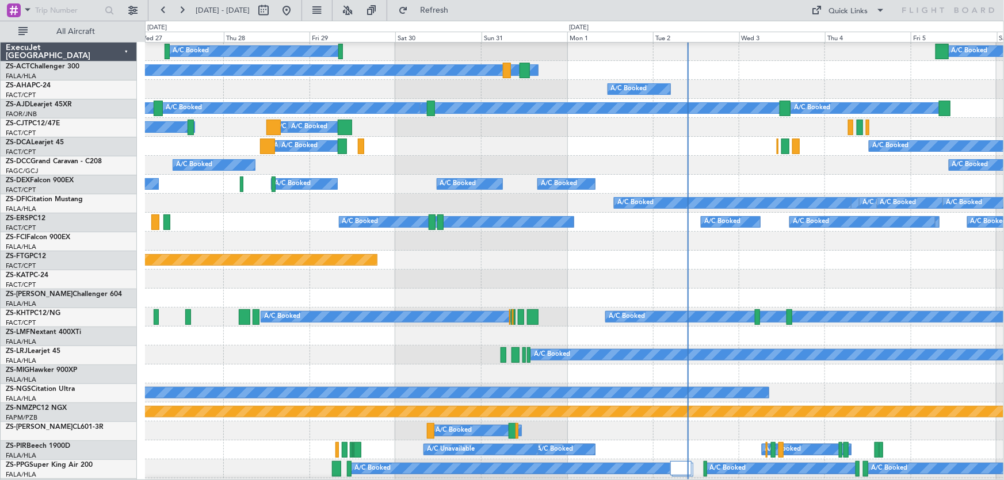
scroll to position [209, 0]
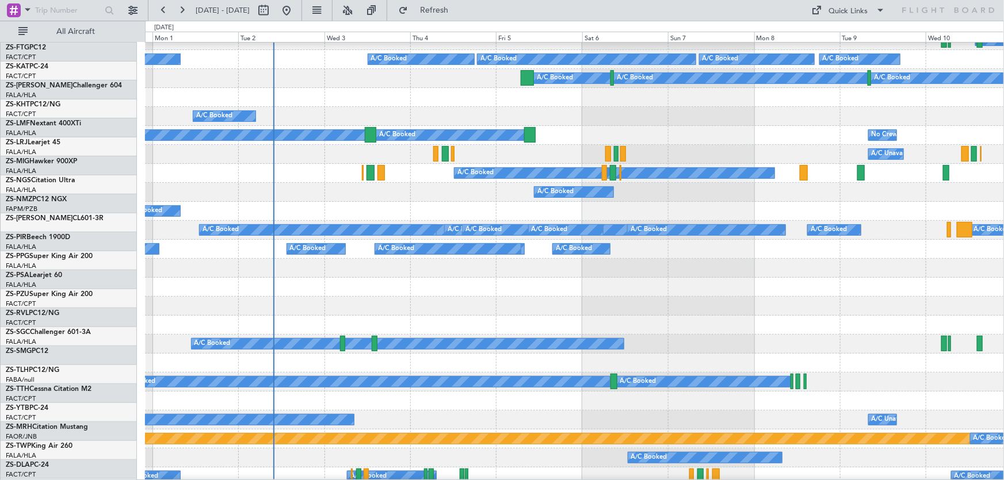
click at [334, 285] on div "Planned Maint Lanseria" at bounding box center [574, 287] width 859 height 19
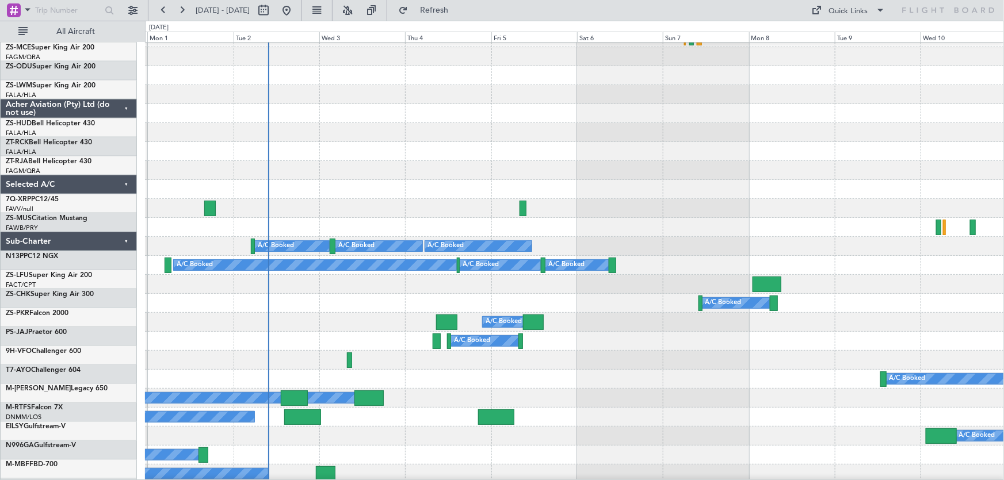
scroll to position [863, 0]
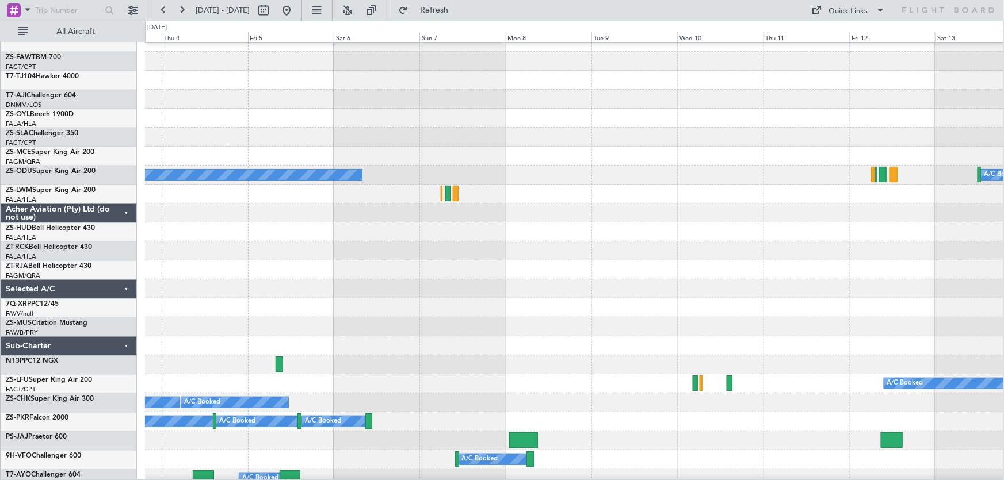
click at [428, 333] on div at bounding box center [574, 327] width 859 height 19
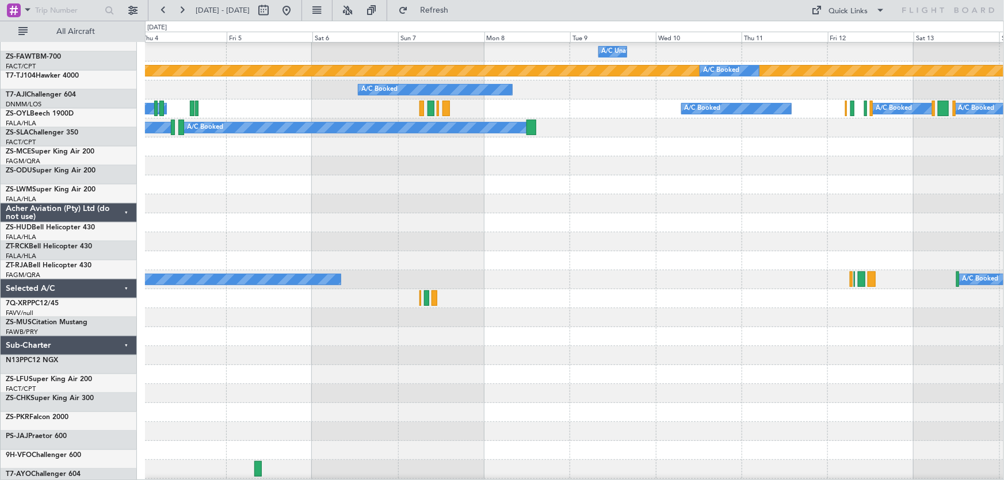
scroll to position [446, 0]
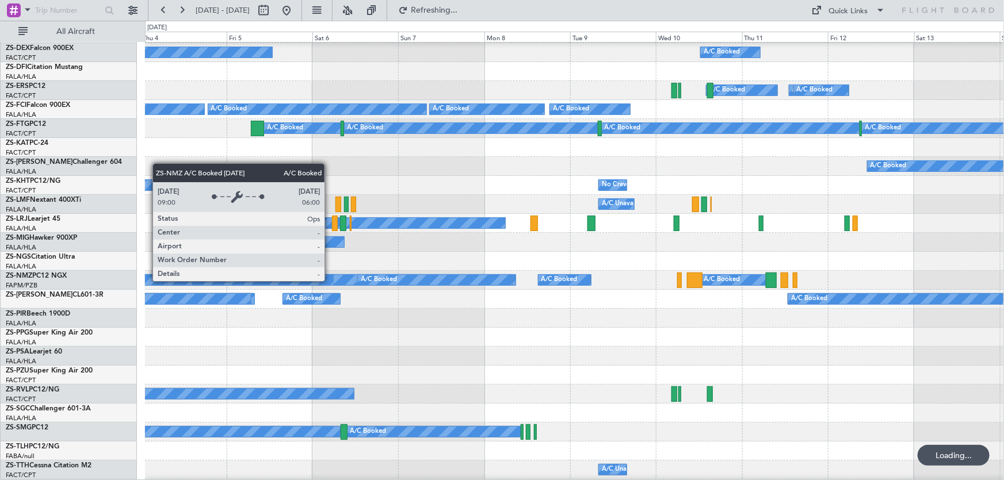
click at [333, 285] on div "A/C Booked" at bounding box center [296, 280] width 74 height 10
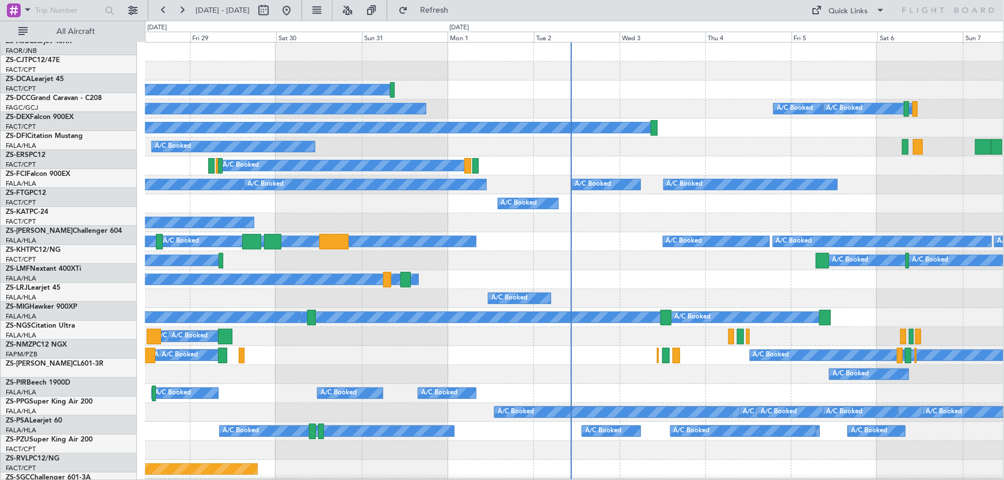
scroll to position [0, 0]
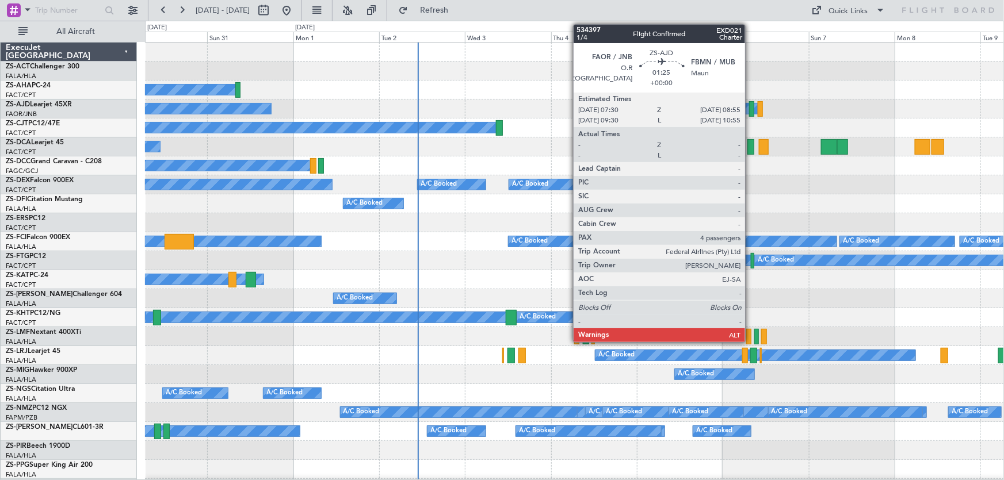
click at [750, 110] on div at bounding box center [751, 109] width 5 height 16
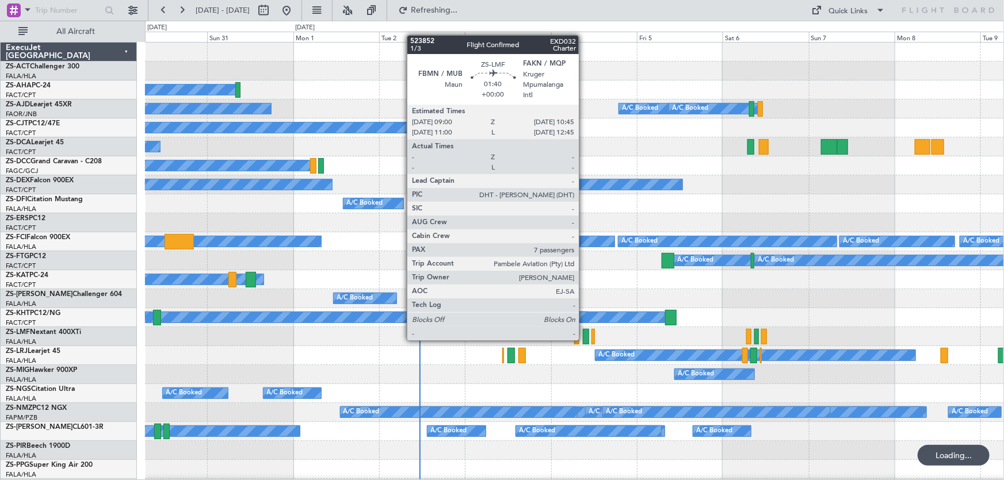
click at [584, 339] on div at bounding box center [586, 337] width 6 height 16
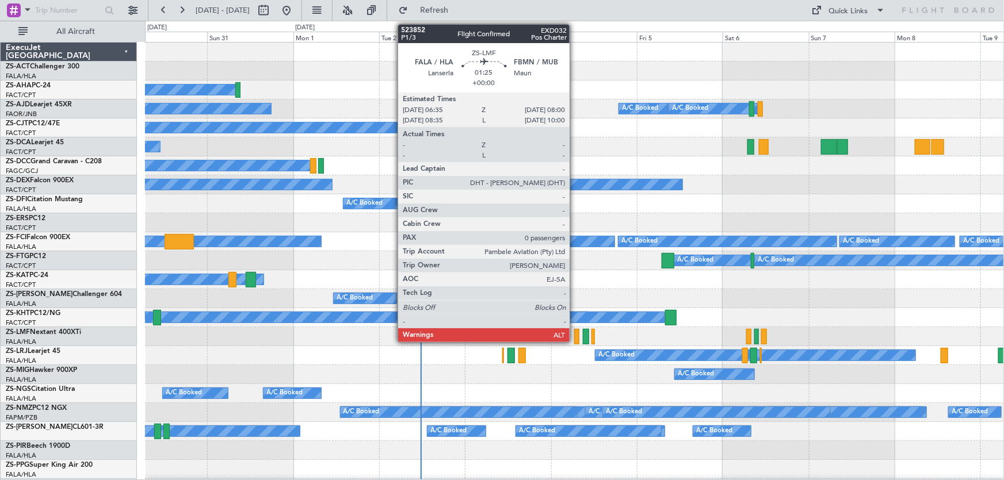
click at [575, 338] on div at bounding box center [576, 337] width 5 height 16
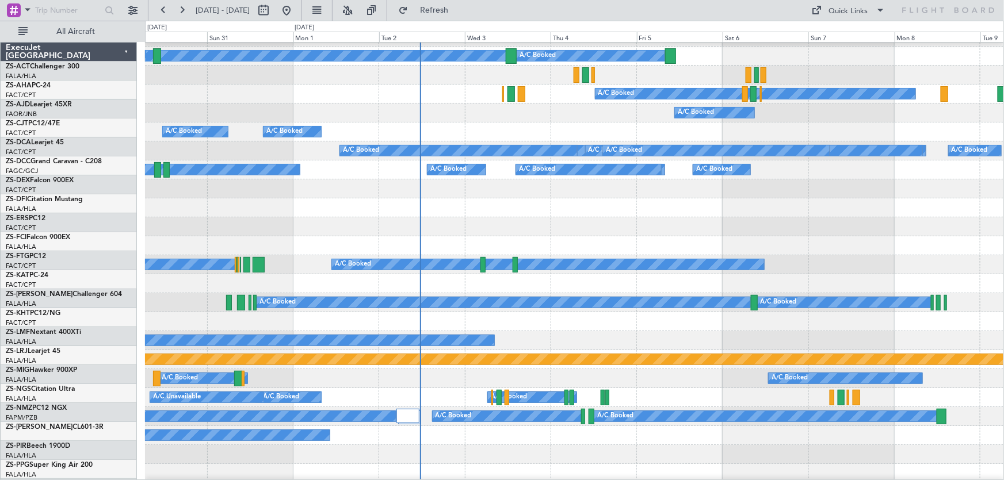
scroll to position [261, 0]
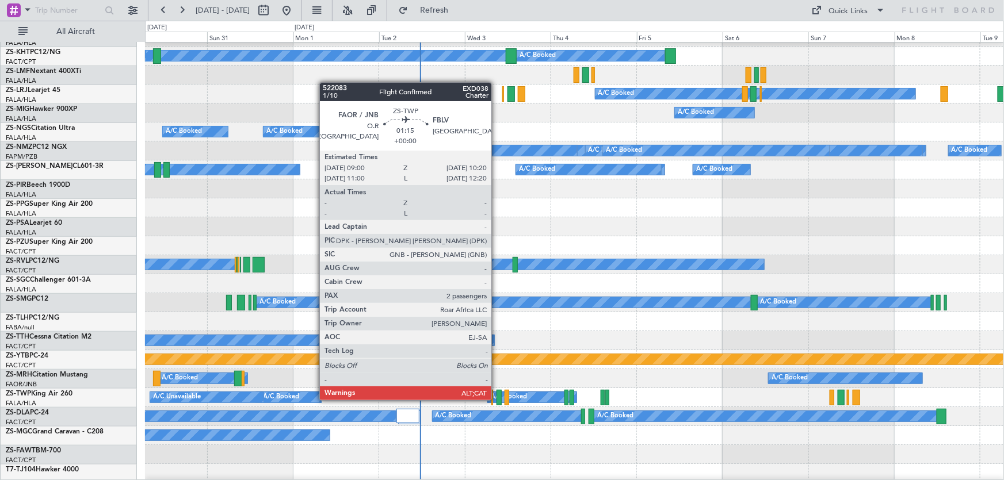
click at [496, 399] on div at bounding box center [498, 398] width 5 height 16
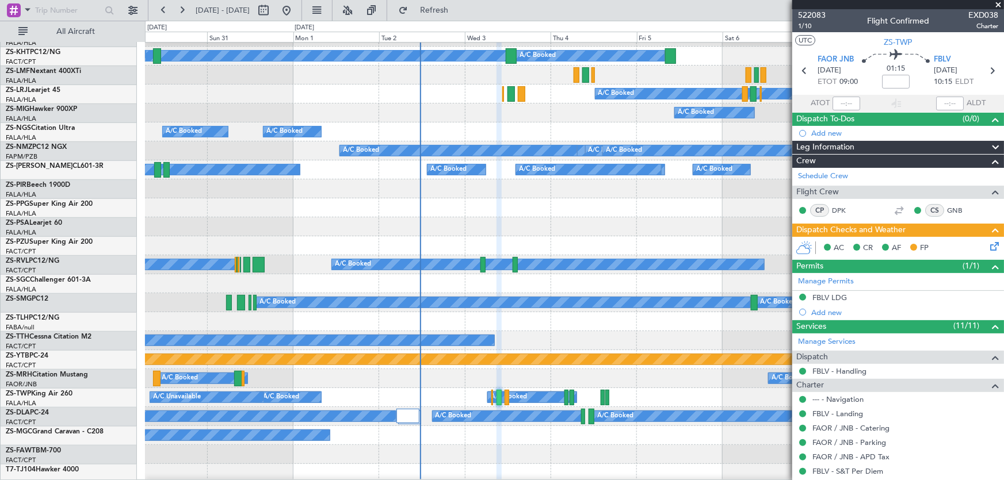
click at [999, 5] on span at bounding box center [998, 5] width 12 height 10
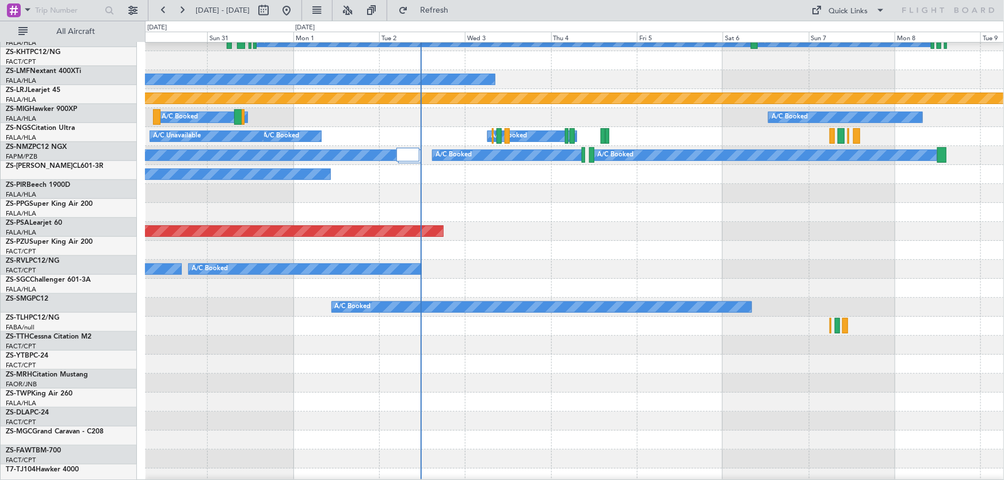
scroll to position [523, 0]
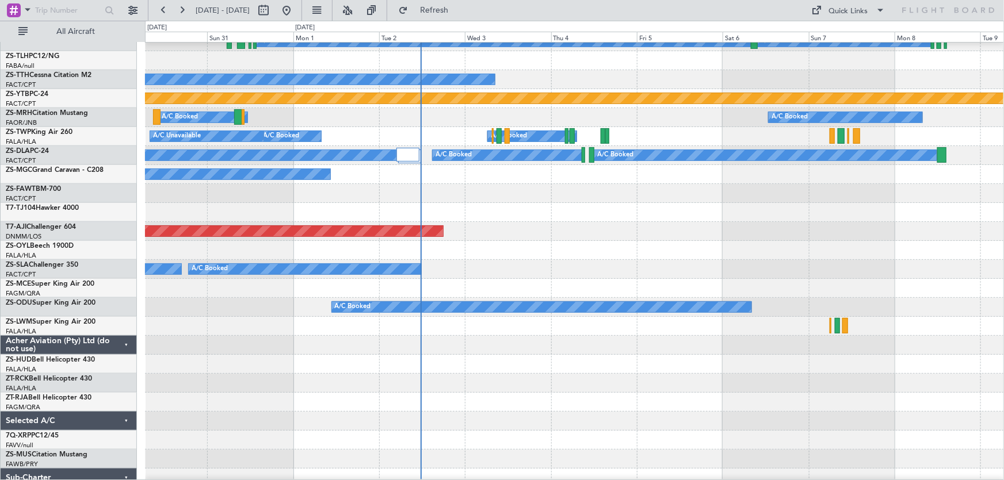
click at [680, 391] on div at bounding box center [574, 383] width 859 height 19
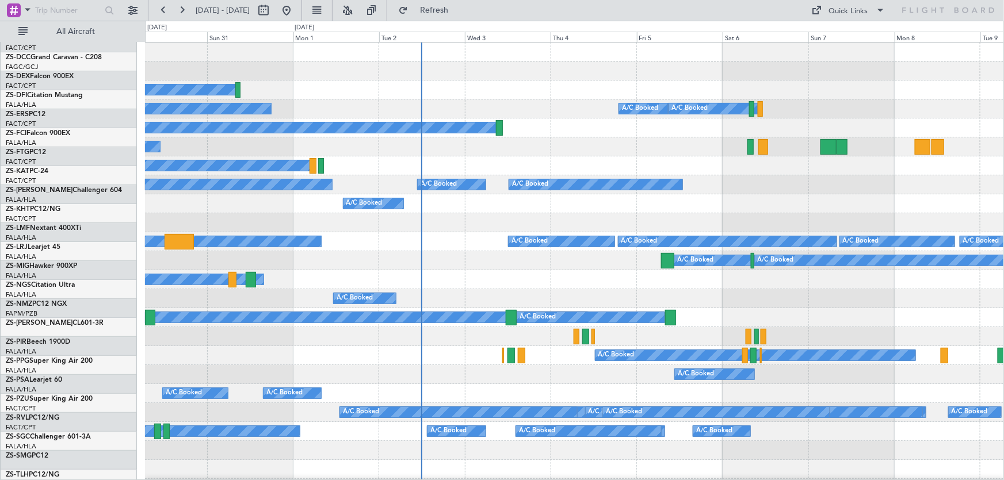
scroll to position [0, 0]
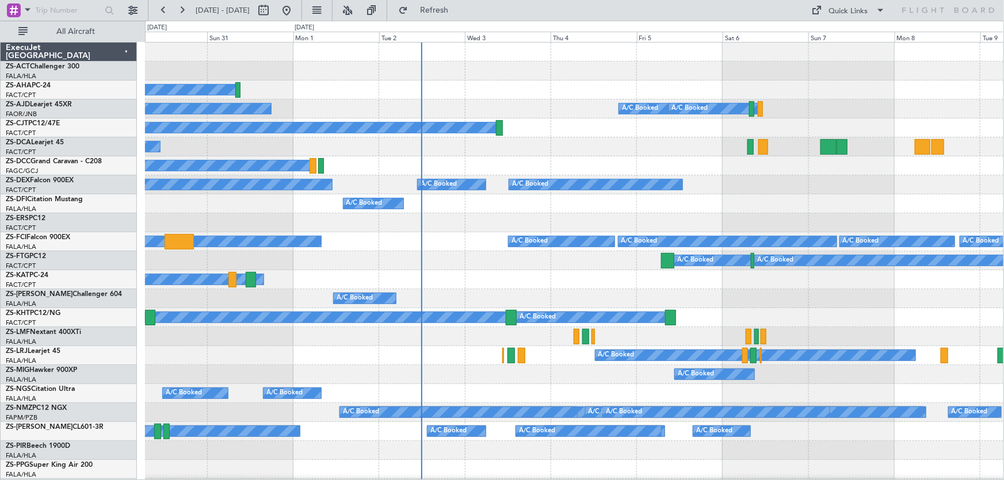
click at [654, 301] on div "A/C Booked" at bounding box center [574, 298] width 858 height 19
